Goal: Book appointment/travel/reservation

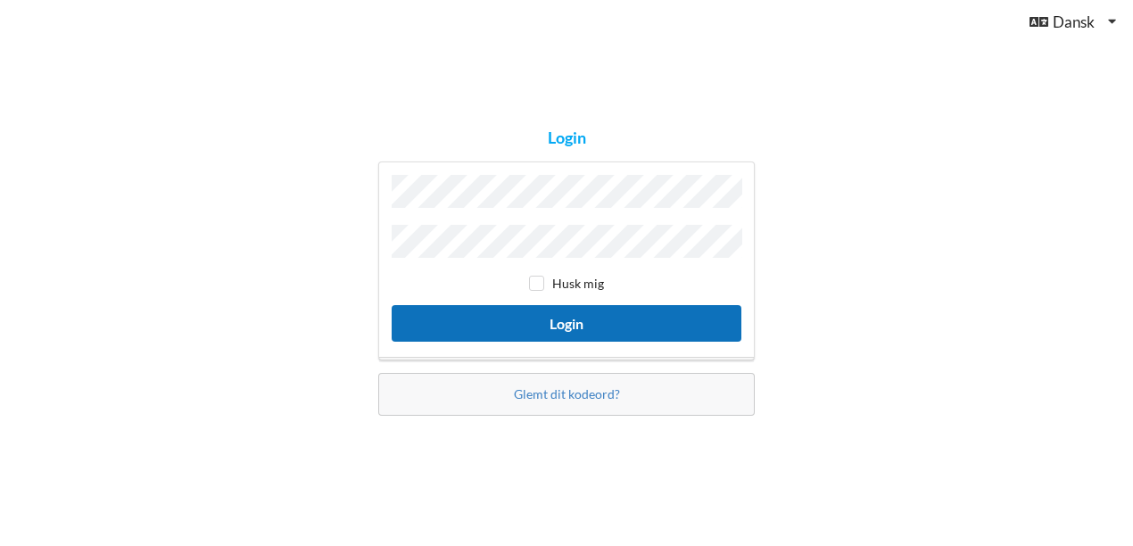
click at [658, 320] on button "Login" at bounding box center [567, 323] width 350 height 37
click at [528, 324] on button "Login" at bounding box center [567, 323] width 350 height 37
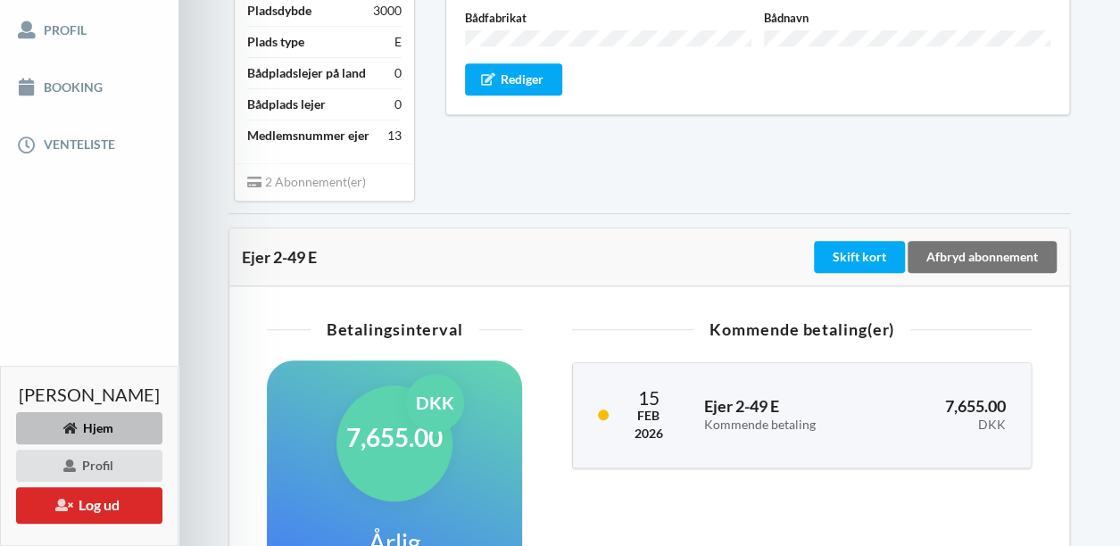
scroll to position [396, 0]
click at [50, 99] on link "Booking" at bounding box center [89, 86] width 178 height 57
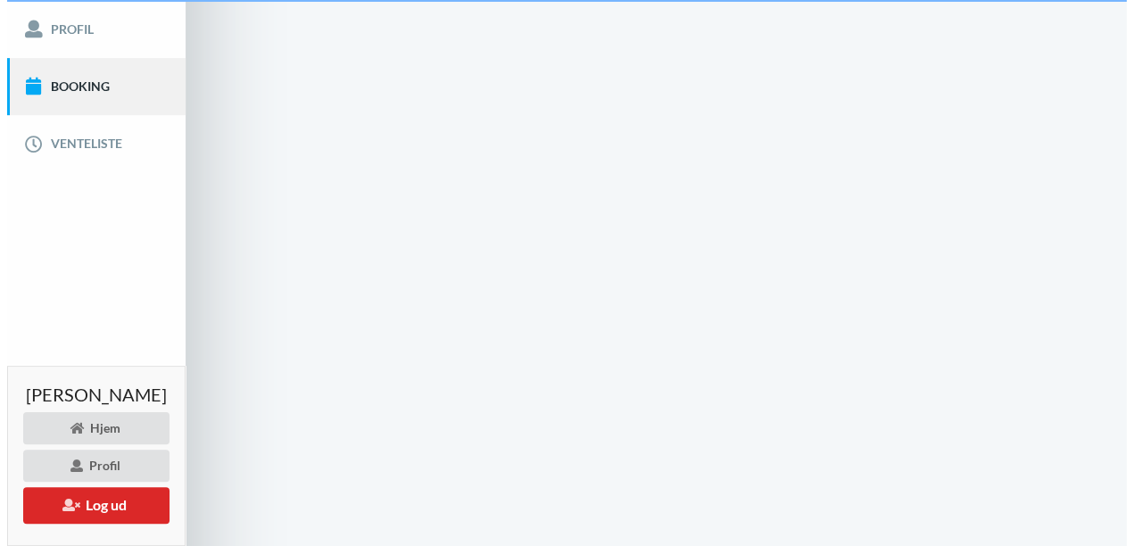
scroll to position [34, 0]
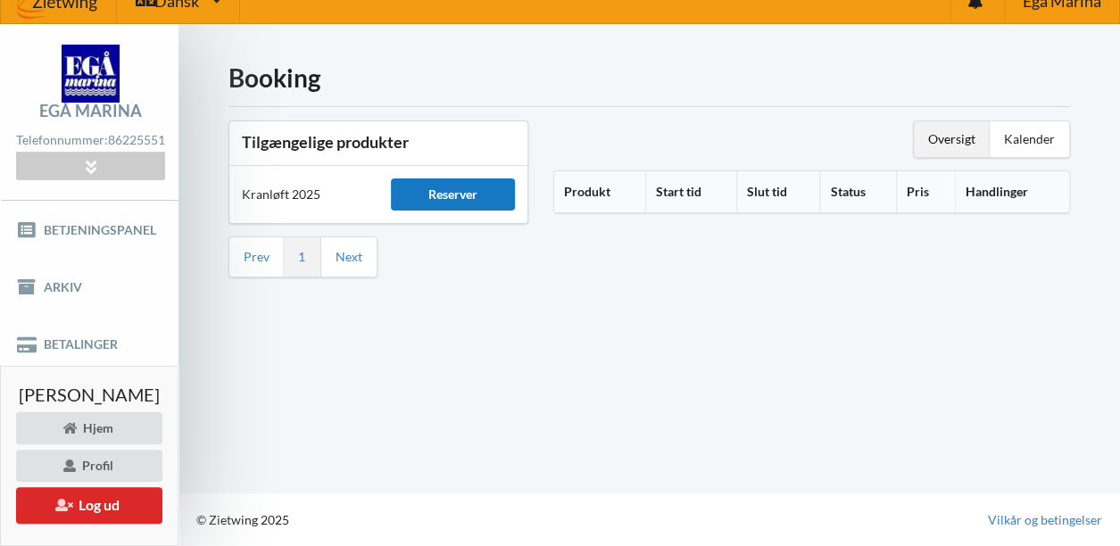
click at [435, 178] on div "Reserver" at bounding box center [453, 194] width 124 height 32
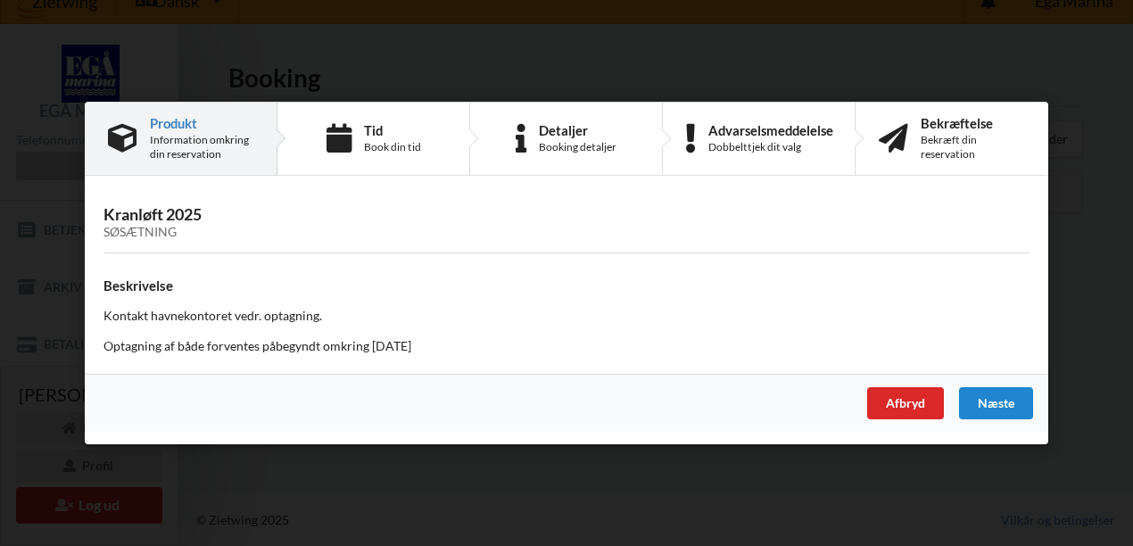
click at [152, 239] on div "Søsætning" at bounding box center [566, 232] width 926 height 15
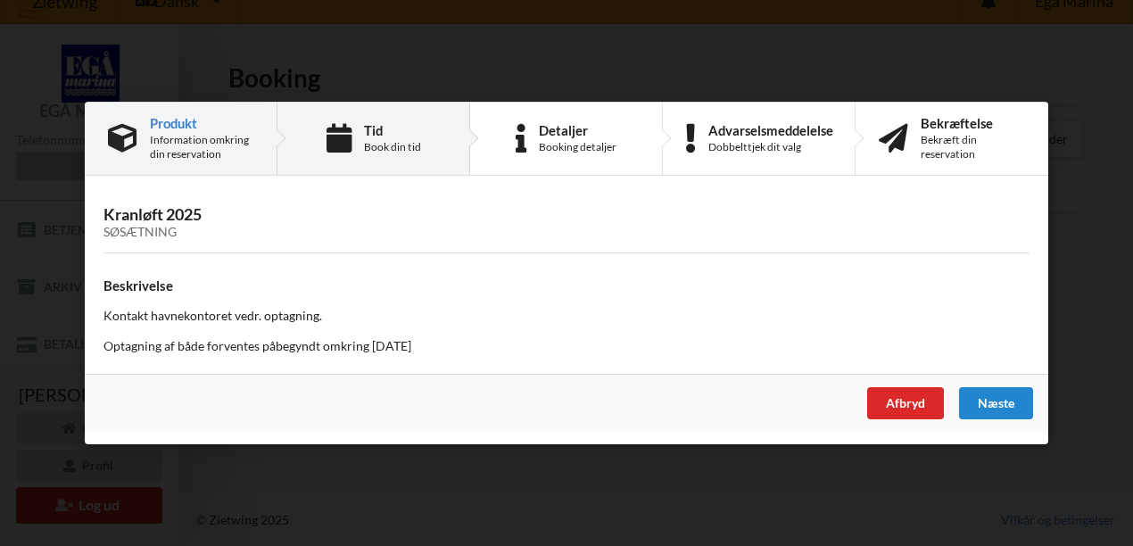
click at [355, 153] on div "Tid Book din tid" at bounding box center [373, 139] width 193 height 72
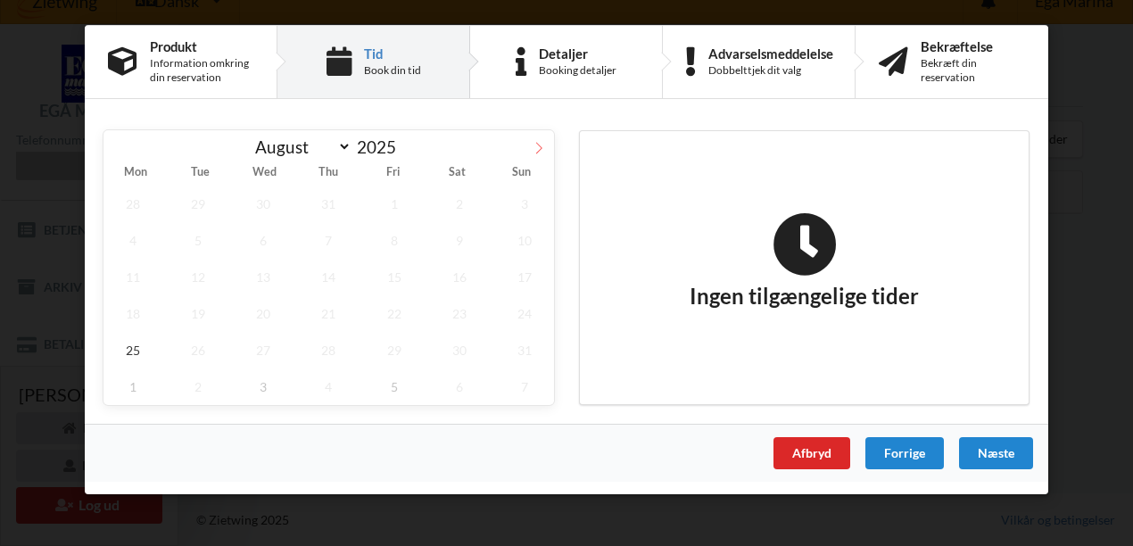
click at [540, 147] on icon at bounding box center [539, 148] width 12 height 12
select select "9"
click at [268, 239] on span "8" at bounding box center [263, 240] width 59 height 37
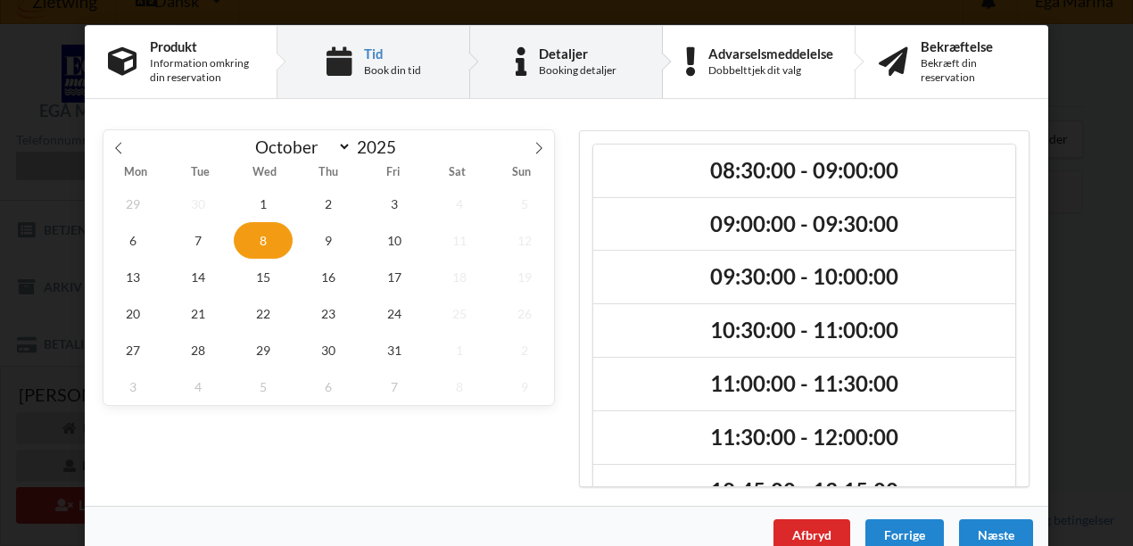
click at [592, 70] on div "Booking detaljer" at bounding box center [578, 70] width 78 height 14
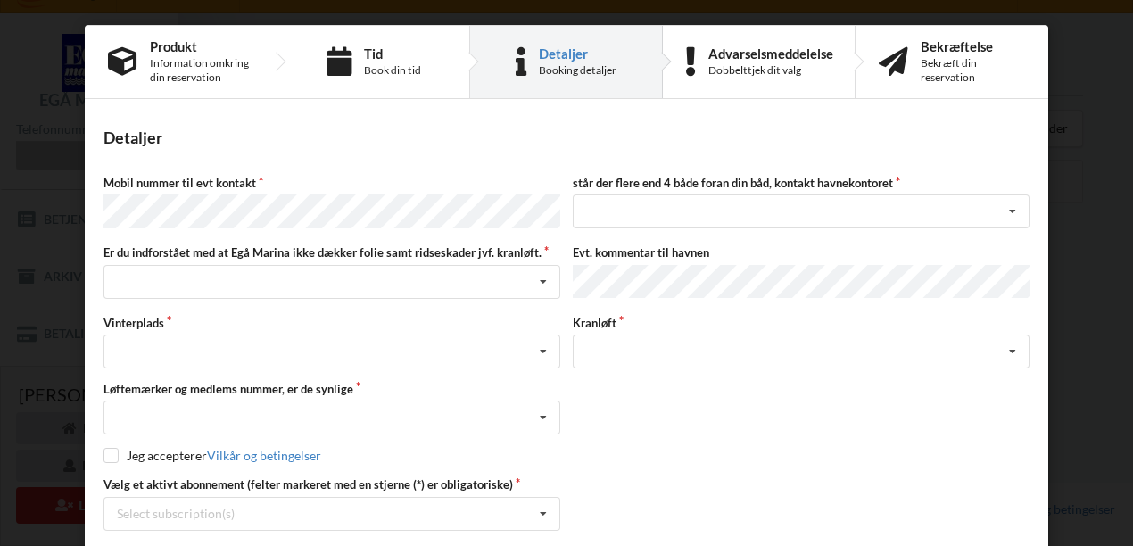
scroll to position [142, 0]
